Goal: Find specific page/section: Find specific page/section

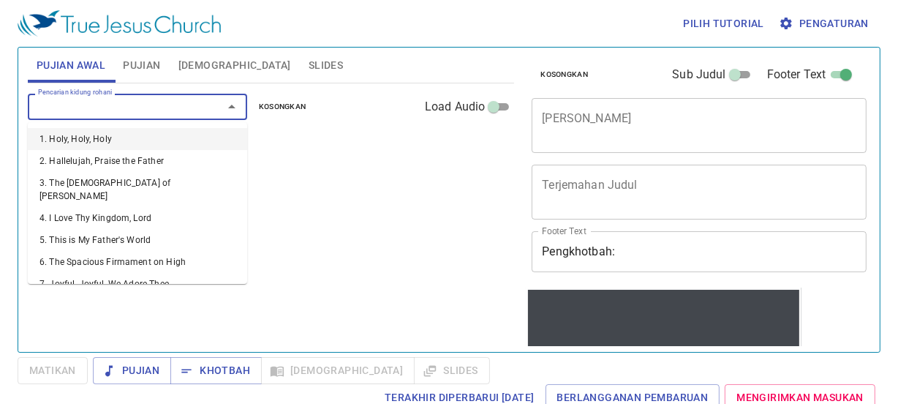
click at [175, 99] on input "Pencarian kidung rohani" at bounding box center [115, 106] width 167 height 17
type input "97"
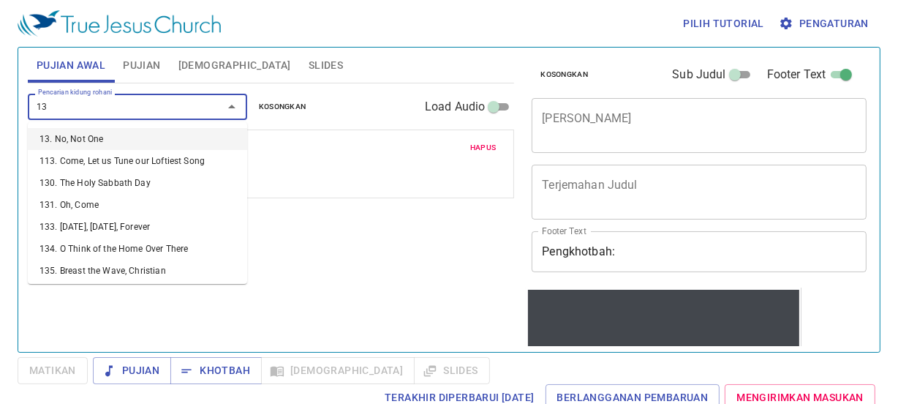
type input "134"
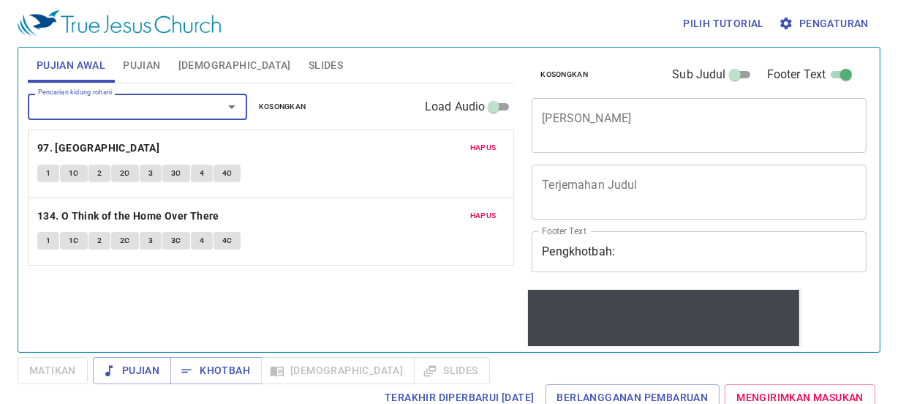
click at [46, 170] on span "1" at bounding box center [48, 173] width 4 height 13
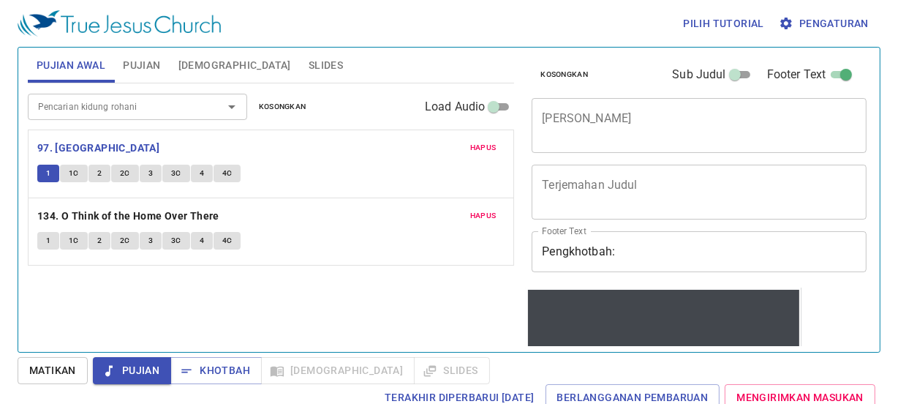
click at [121, 101] on input "Pencarian kidung rohani" at bounding box center [115, 106] width 167 height 17
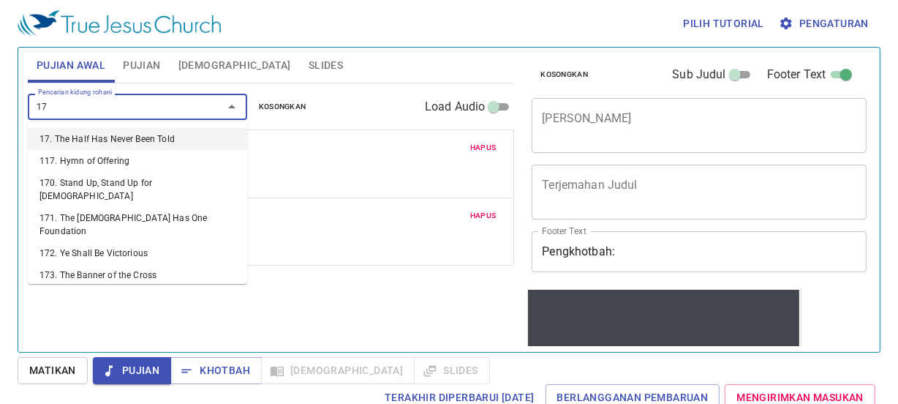
type input "173"
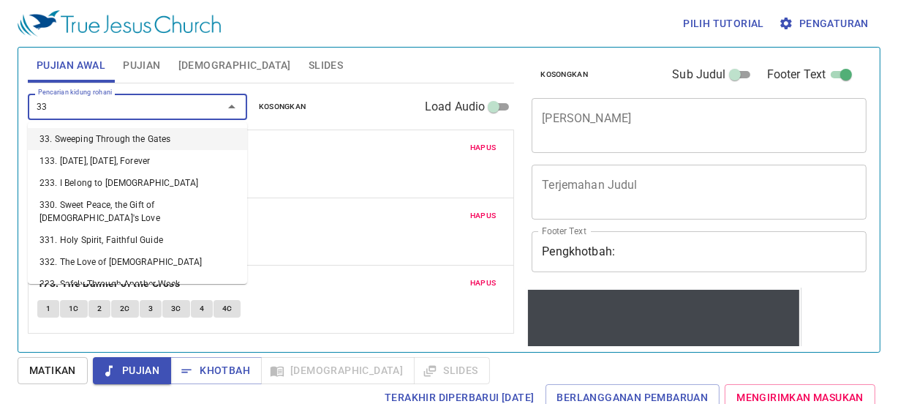
type input "336"
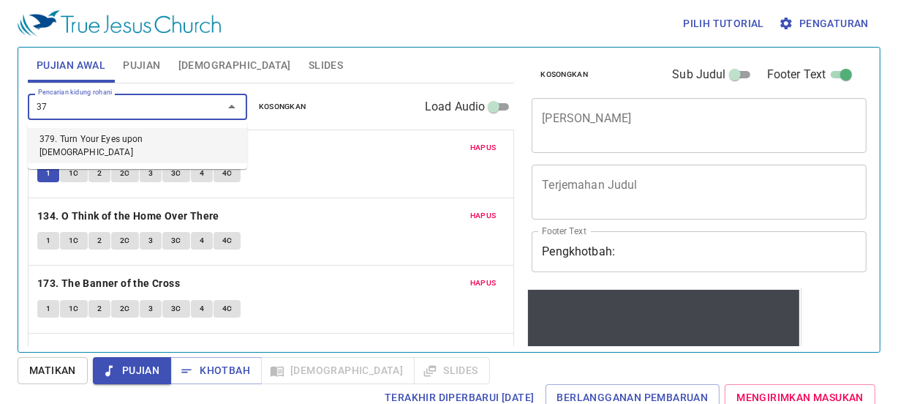
type input "379"
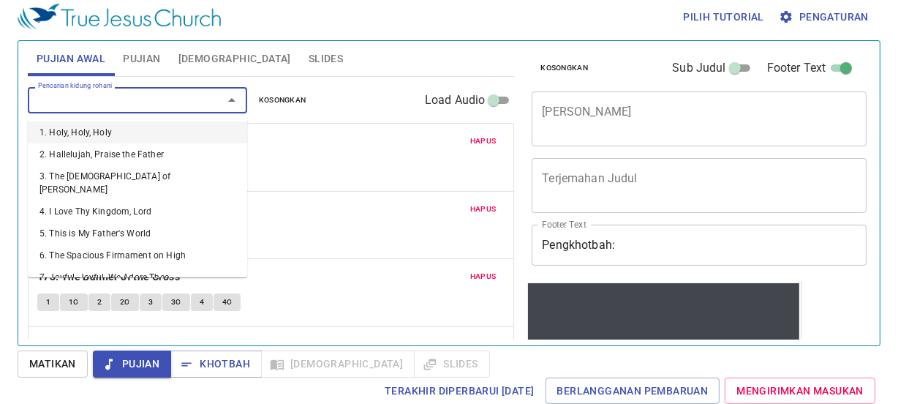
click at [151, 91] on input "Pencarian kidung rohani" at bounding box center [115, 99] width 167 height 17
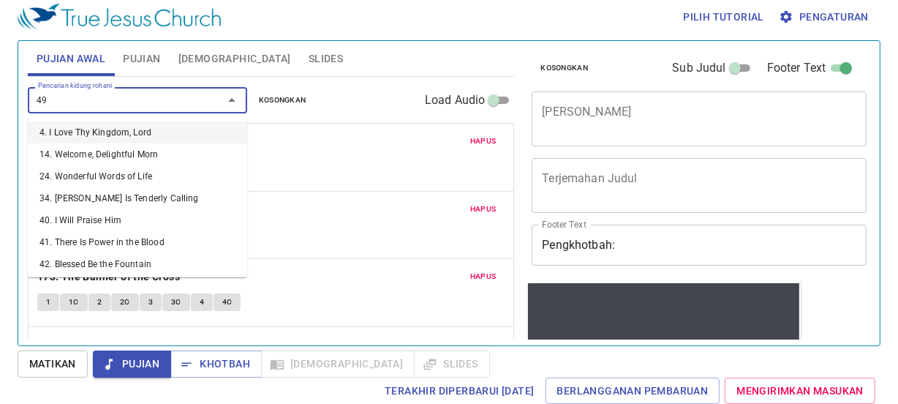
type input "499"
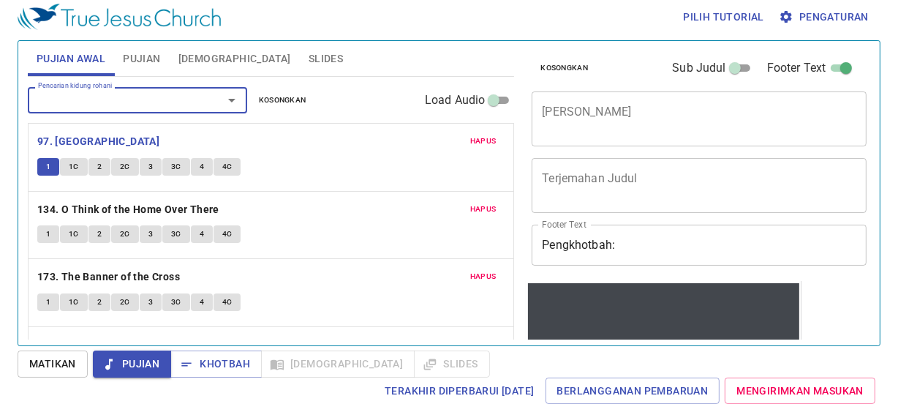
click at [277, 175] on div "1 1C 2 2C 3 3C 4 4C" at bounding box center [271, 168] width 468 height 21
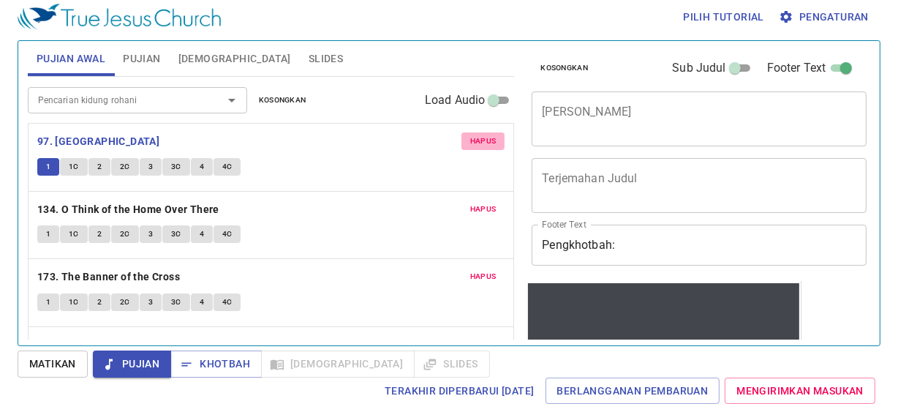
click at [470, 137] on span "Hapus" at bounding box center [483, 141] width 26 height 13
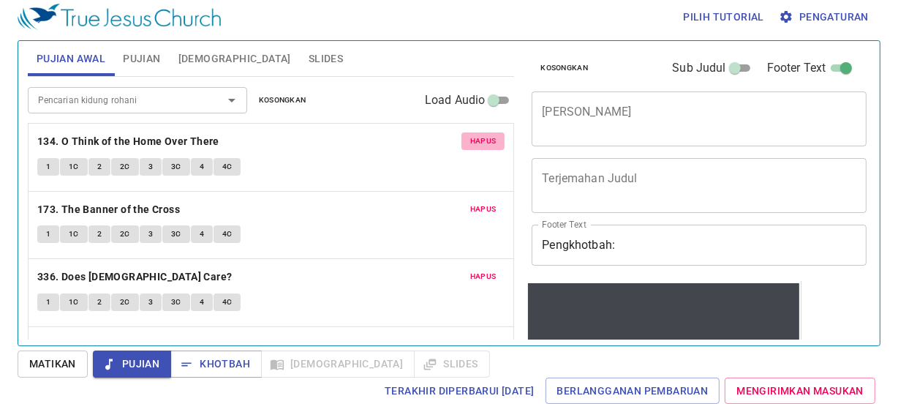
click at [470, 137] on span "Hapus" at bounding box center [483, 141] width 26 height 13
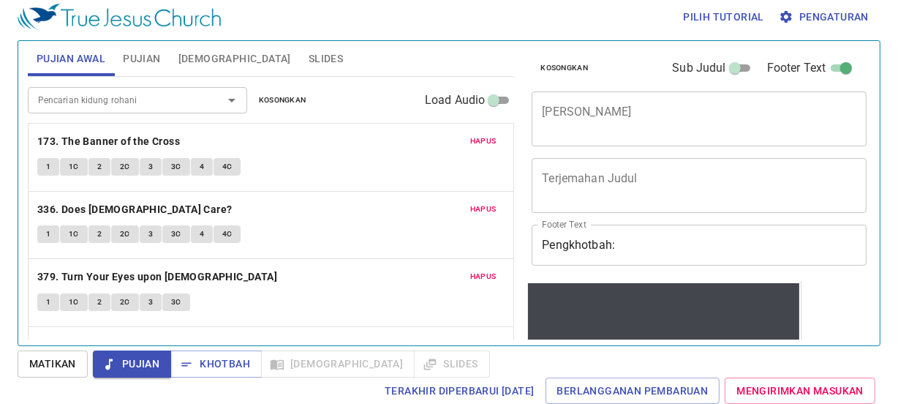
click at [470, 137] on span "Hapus" at bounding box center [483, 141] width 26 height 13
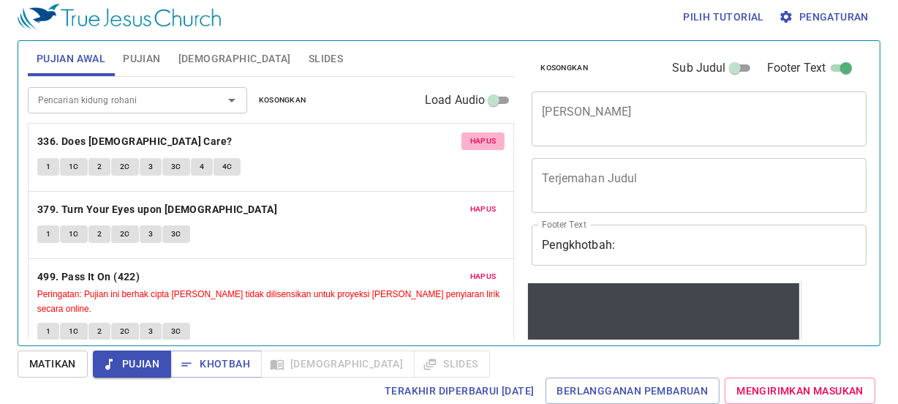
click at [470, 137] on span "Hapus" at bounding box center [483, 141] width 26 height 13
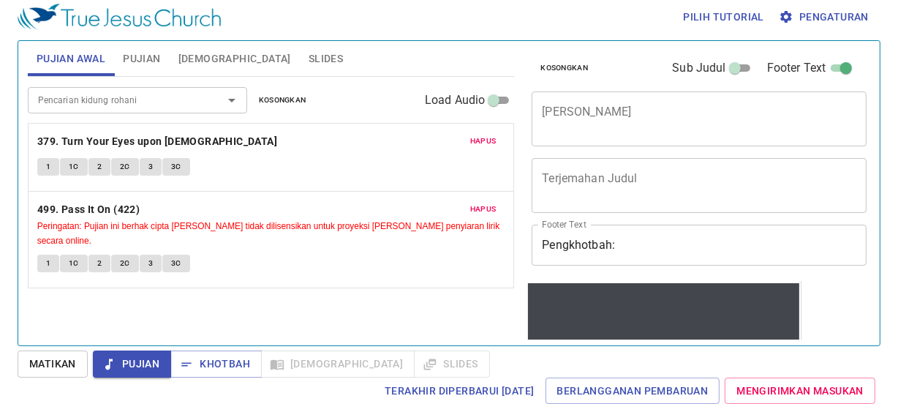
click at [468, 137] on button "Hapus" at bounding box center [483, 141] width 44 height 18
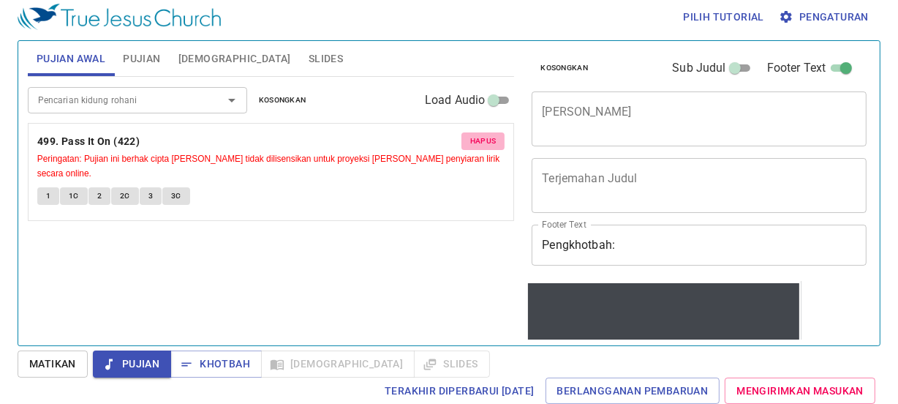
click at [468, 137] on button "Hapus" at bounding box center [483, 141] width 44 height 18
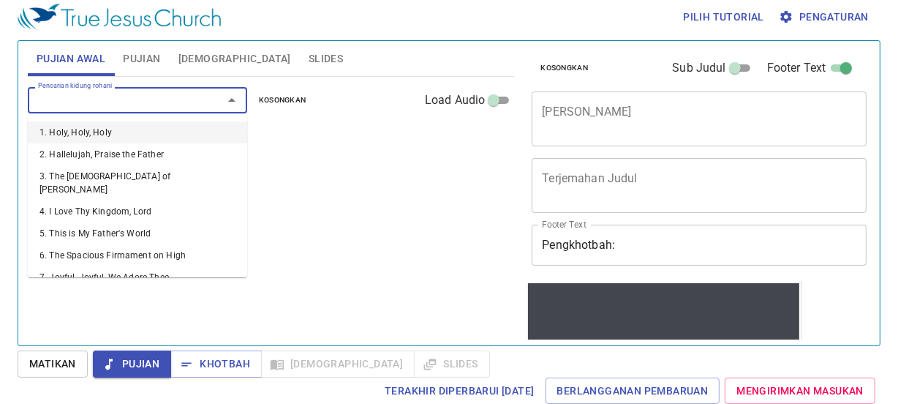
click at [123, 102] on input "Pencarian kidung rohani" at bounding box center [115, 99] width 167 height 17
type input "97"
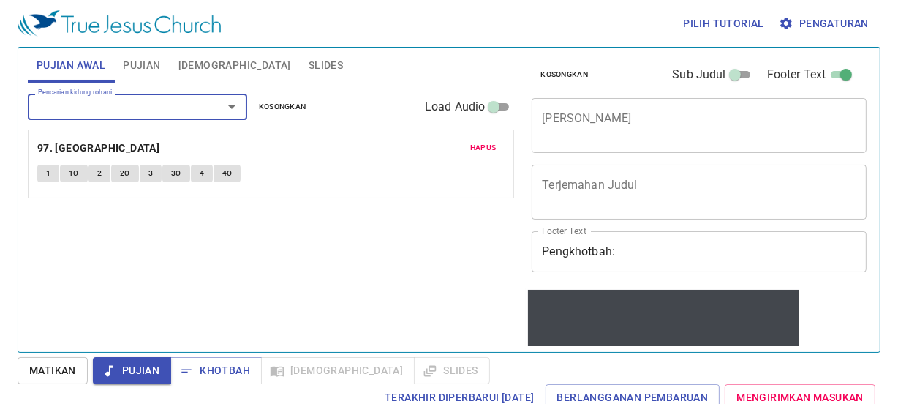
click at [38, 173] on button "1" at bounding box center [48, 174] width 22 height 18
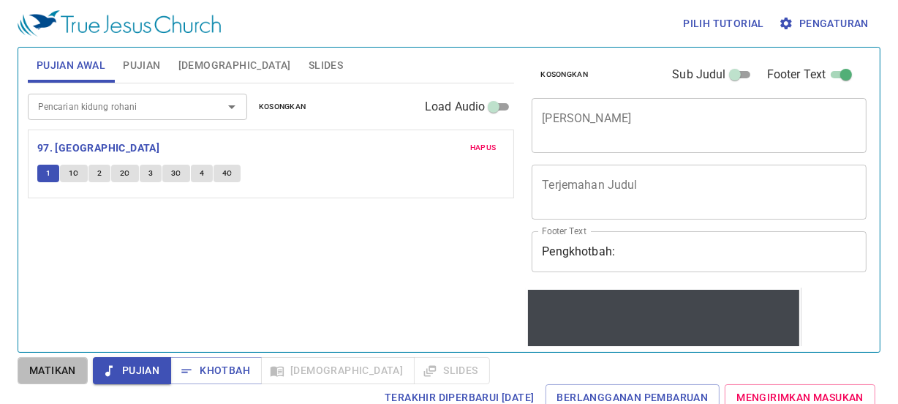
click at [69, 375] on span "Matikan" at bounding box center [52, 370] width 47 height 18
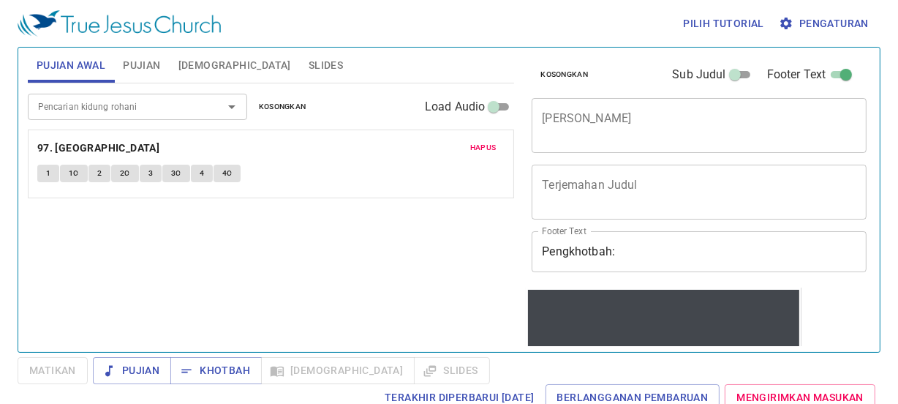
click at [50, 186] on div "Hapus 97. Ivory Palaces 1 1C 2 2C 3 3C 4 4C" at bounding box center [272, 163] width 486 height 67
click at [48, 179] on button "1" at bounding box center [48, 174] width 22 height 18
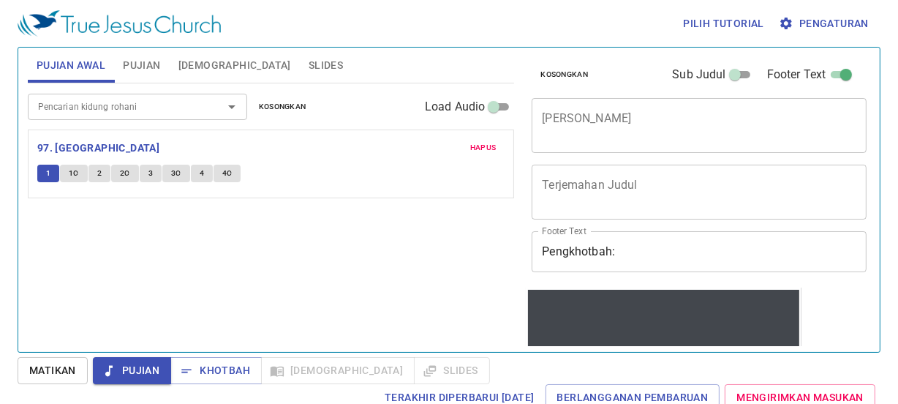
click at [172, 98] on input "Pencarian kidung rohani" at bounding box center [115, 106] width 167 height 17
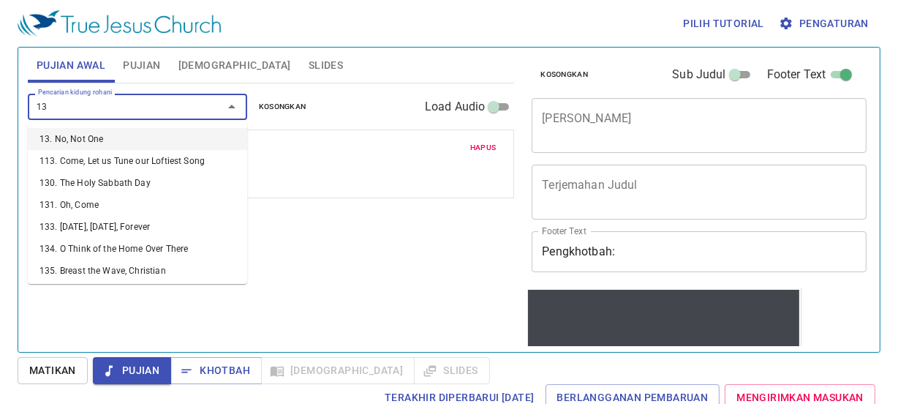
type input "134"
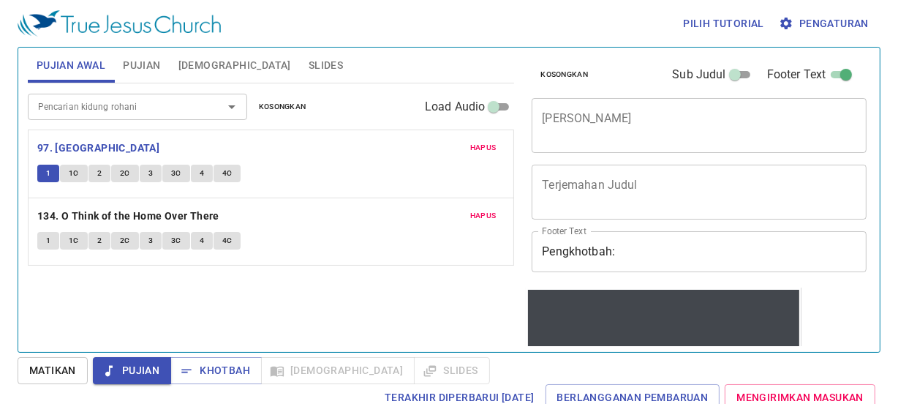
click at [56, 251] on div "1 1C 2 2C 3 3C 4 4C" at bounding box center [271, 242] width 468 height 21
click at [50, 243] on button "1" at bounding box center [48, 241] width 22 height 18
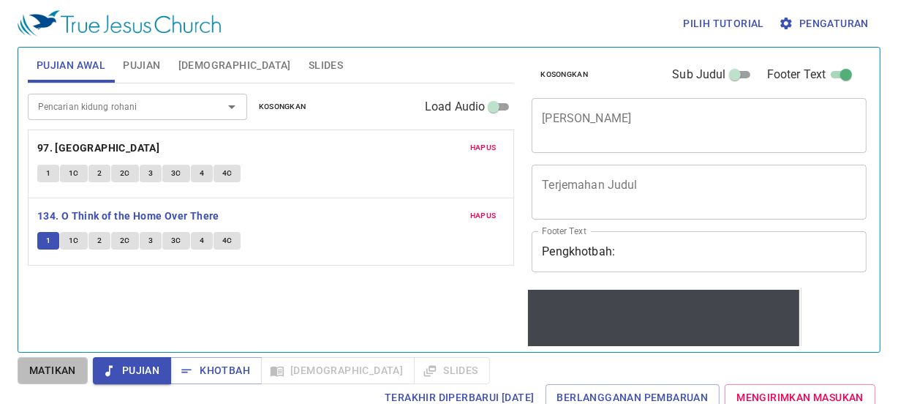
click at [59, 369] on span "Matikan" at bounding box center [52, 370] width 47 height 18
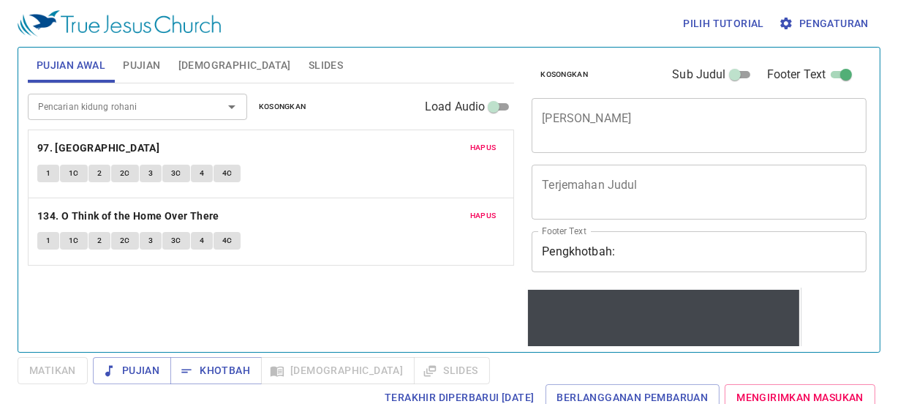
click at [51, 245] on button "1" at bounding box center [48, 241] width 22 height 18
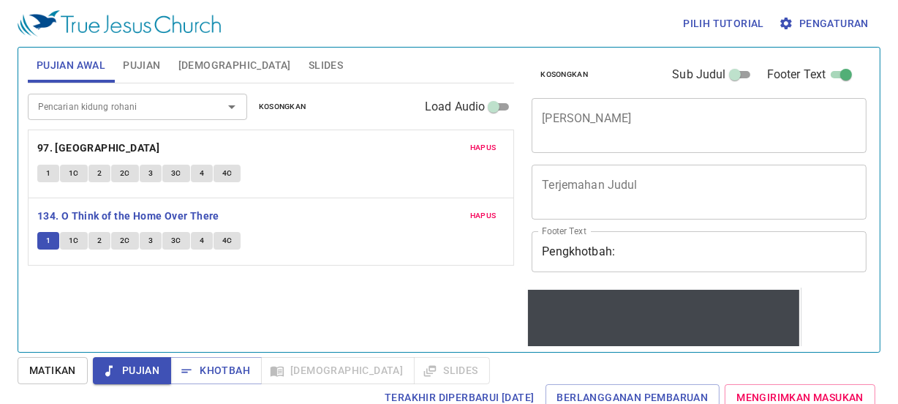
click at [73, 234] on span "1C" at bounding box center [74, 240] width 10 height 13
click at [49, 381] on button "Matikan" at bounding box center [53, 370] width 70 height 27
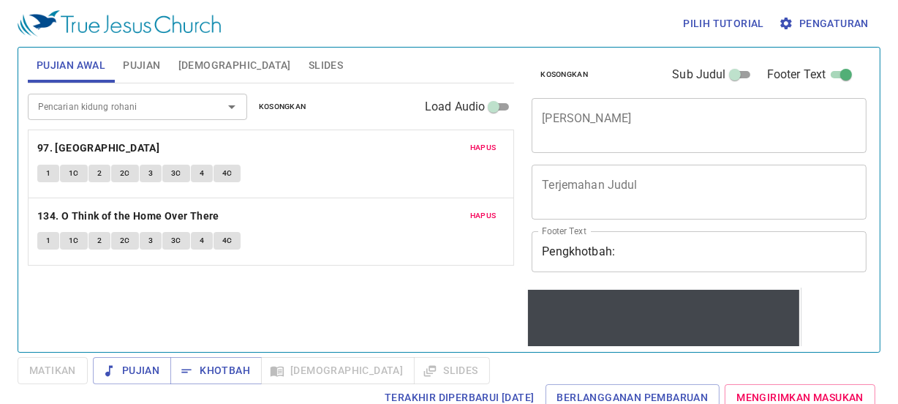
click at [99, 234] on span "2" at bounding box center [99, 240] width 4 height 13
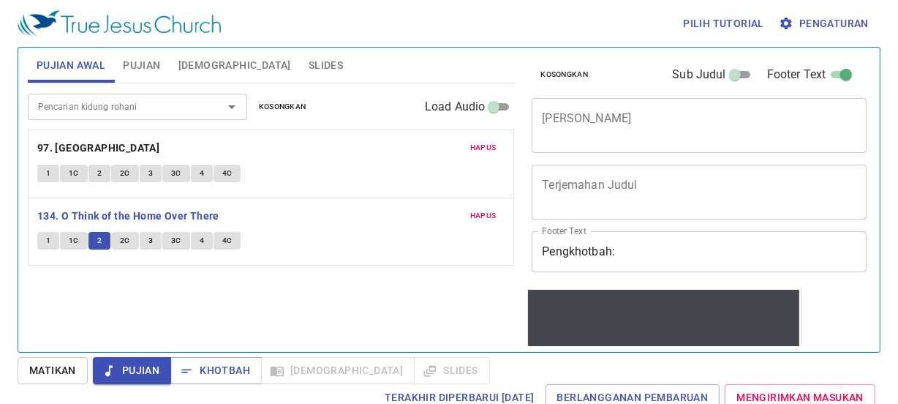
click at [48, 368] on span "Matikan" at bounding box center [52, 370] width 47 height 18
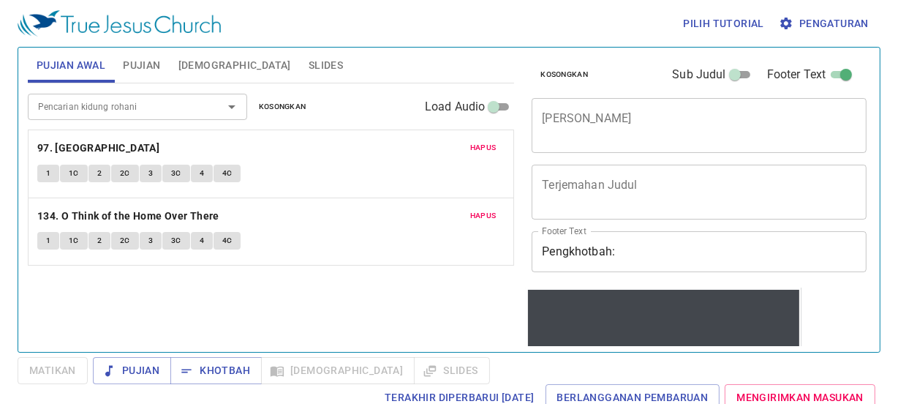
click at [60, 241] on button "1C" at bounding box center [74, 241] width 28 height 18
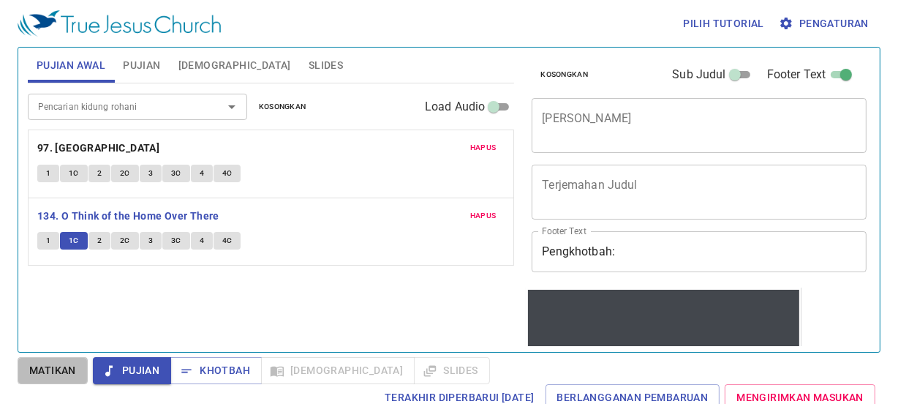
click at [31, 361] on span "Matikan" at bounding box center [52, 370] width 47 height 18
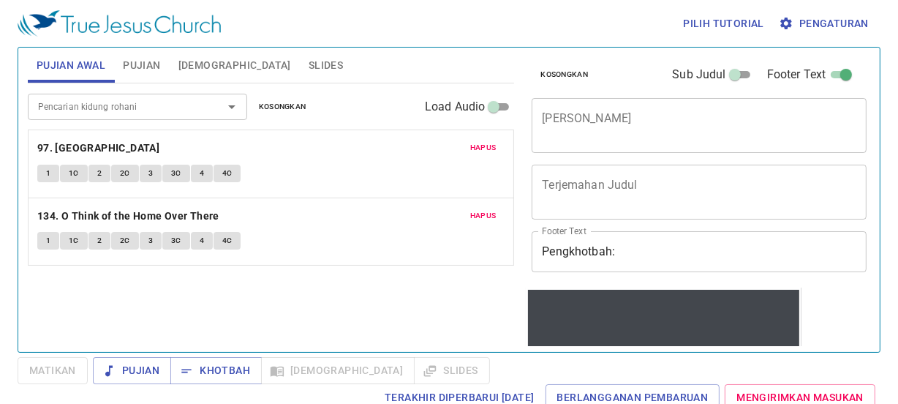
click at [123, 86] on div "Pencarian kidung rohani Pencarian kidung rohani Kosongkan Load Audio" at bounding box center [271, 106] width 487 height 47
click at [127, 100] on input "Pencarian kidung rohani" at bounding box center [115, 106] width 167 height 17
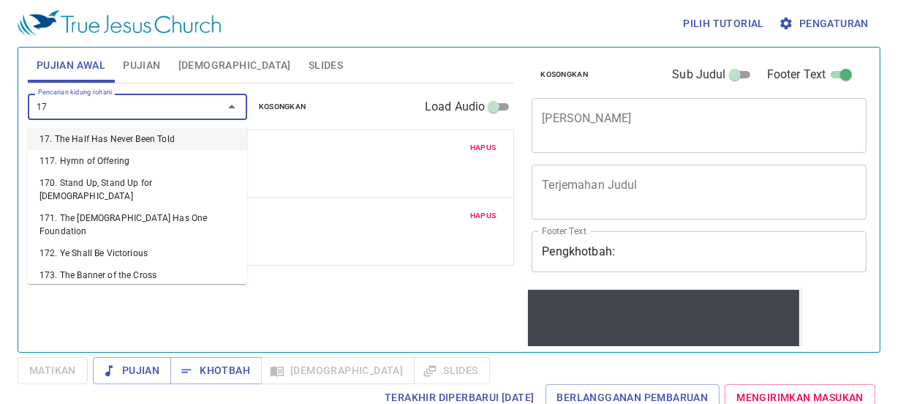
type input "173"
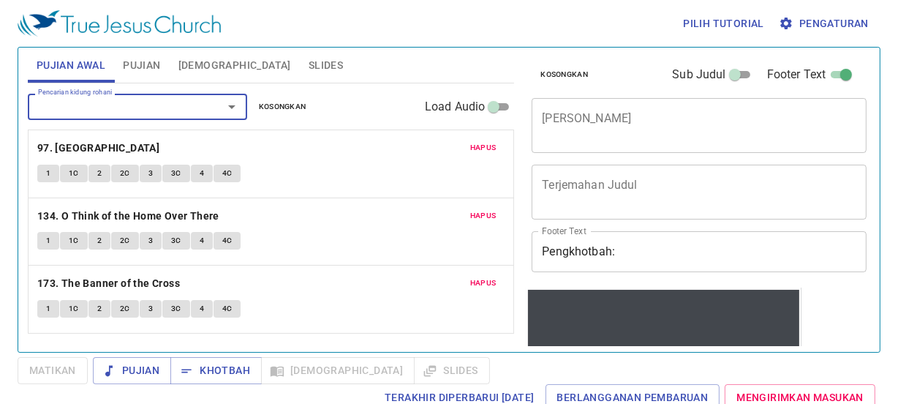
click at [50, 302] on span "1" at bounding box center [48, 308] width 4 height 13
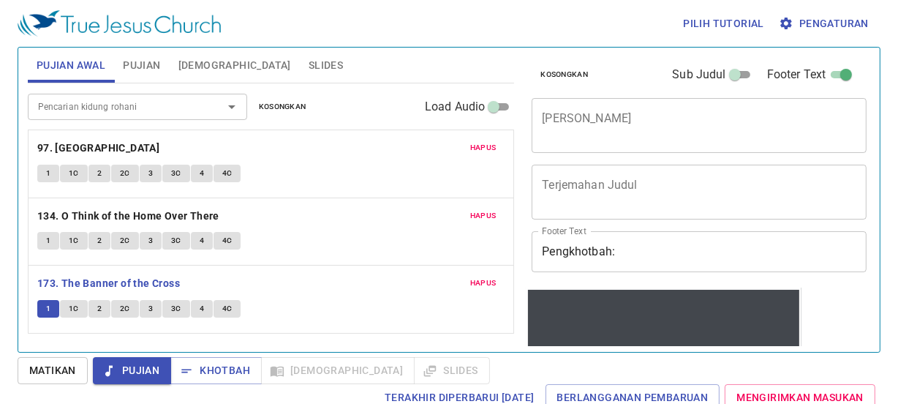
click at [74, 377] on span "Matikan" at bounding box center [52, 370] width 47 height 18
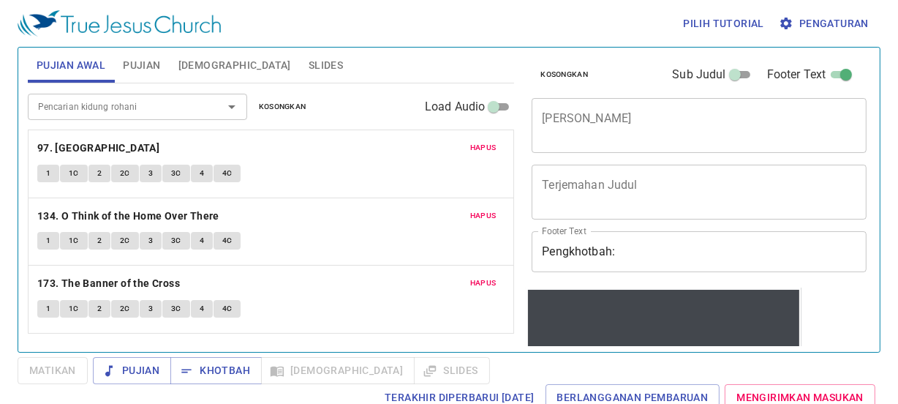
click at [131, 116] on div "Pencarian kidung rohani" at bounding box center [137, 107] width 219 height 26
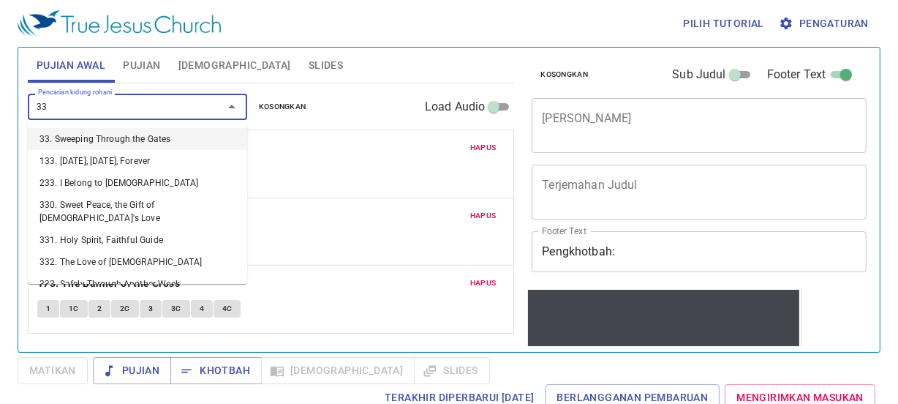
type input "336"
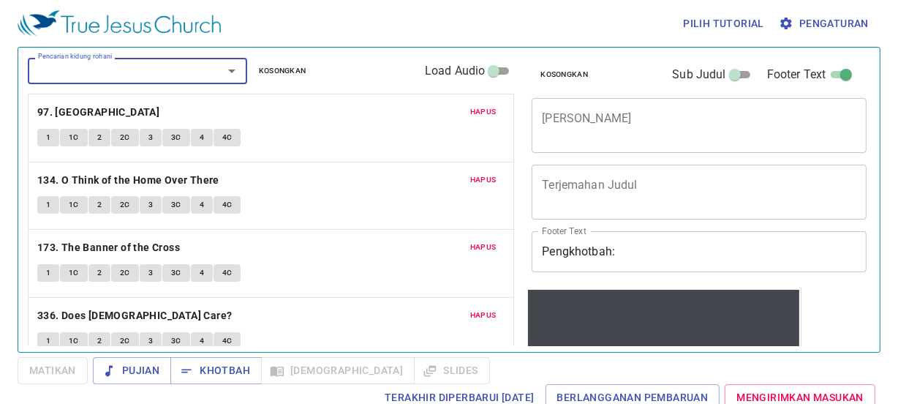
scroll to position [54, 0]
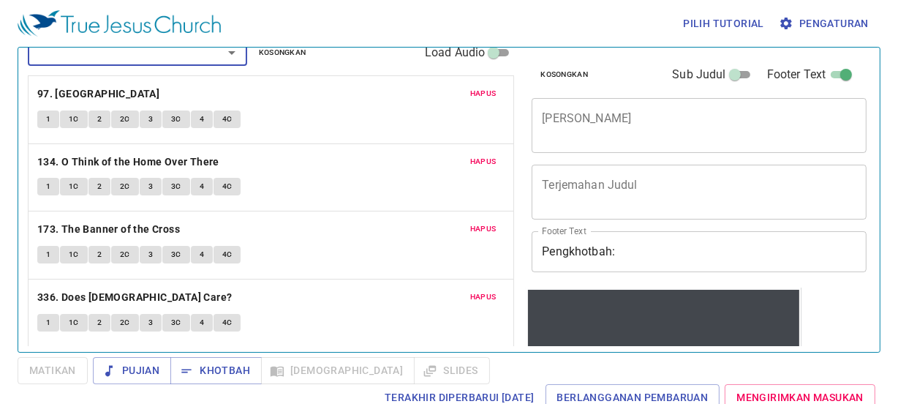
click at [47, 329] on button "1" at bounding box center [48, 323] width 22 height 18
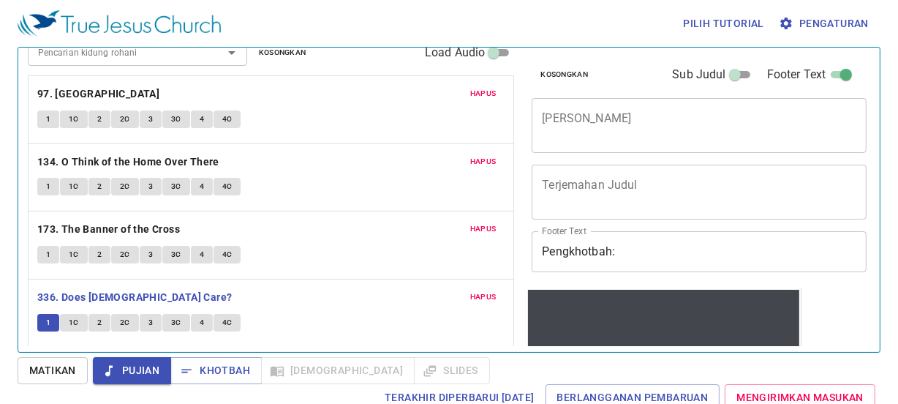
click at [76, 321] on span "1C" at bounding box center [74, 322] width 10 height 13
click at [78, 360] on button "Matikan" at bounding box center [53, 370] width 70 height 27
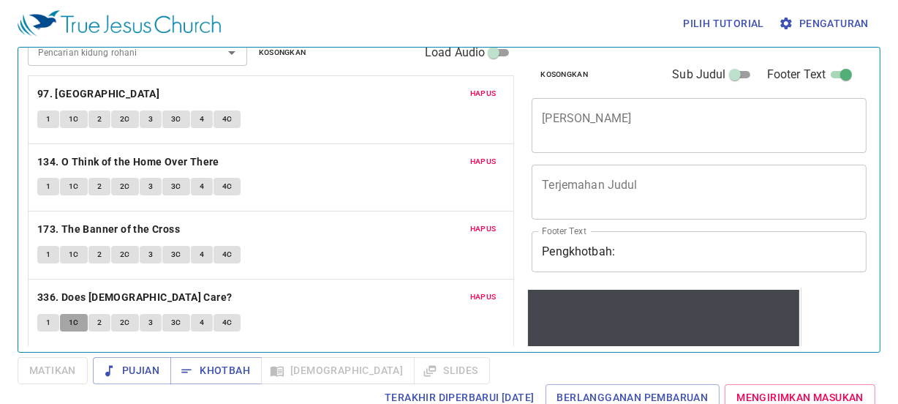
click at [73, 320] on span "1C" at bounding box center [74, 322] width 10 height 13
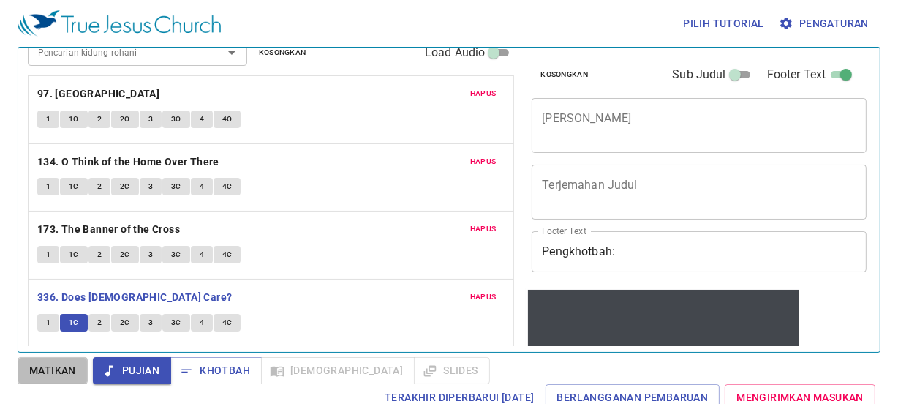
click at [68, 362] on span "Matikan" at bounding box center [52, 370] width 47 height 18
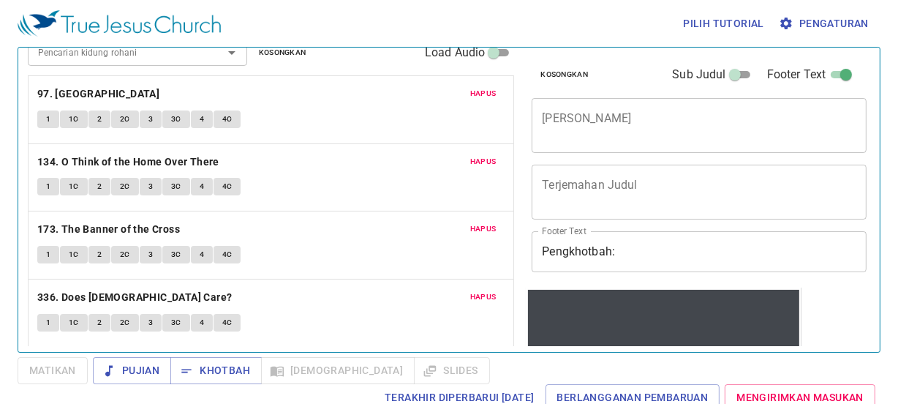
click at [162, 58] on input "Pencarian kidung rohani" at bounding box center [115, 52] width 167 height 17
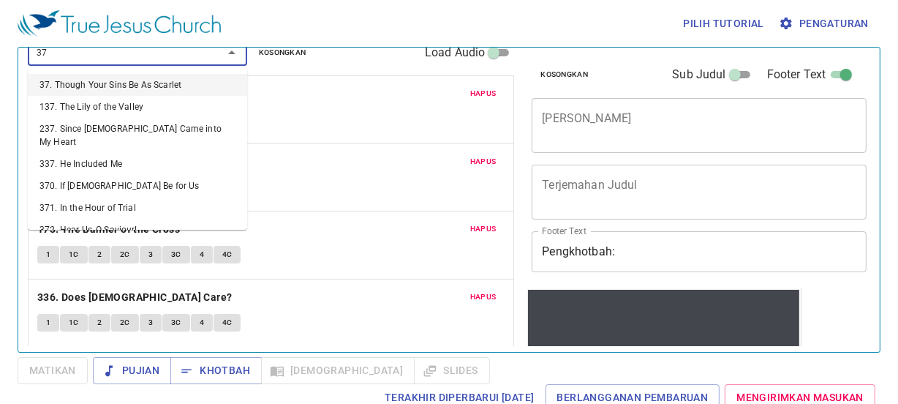
type input "379"
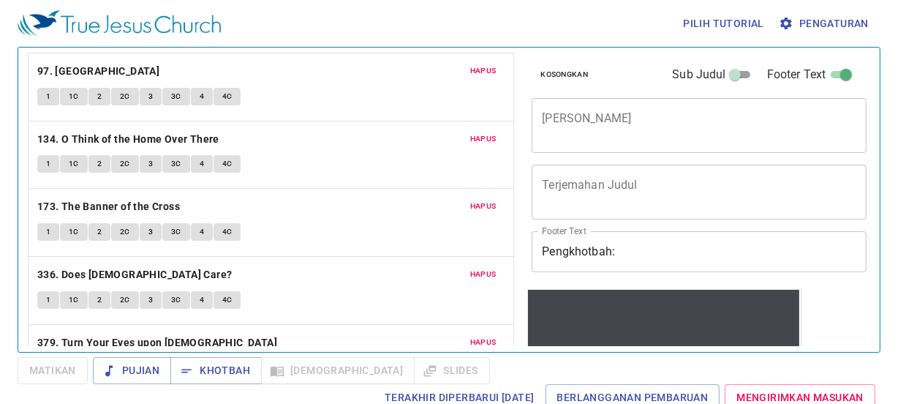
scroll to position [0, 0]
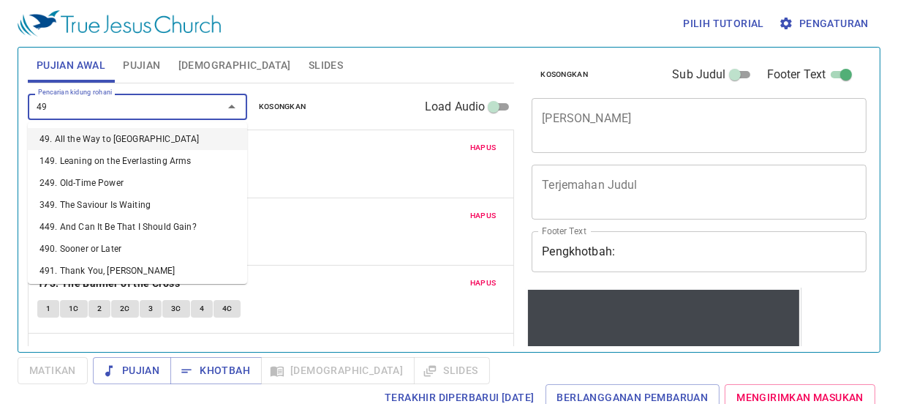
type input "499"
